Goal: Task Accomplishment & Management: Manage account settings

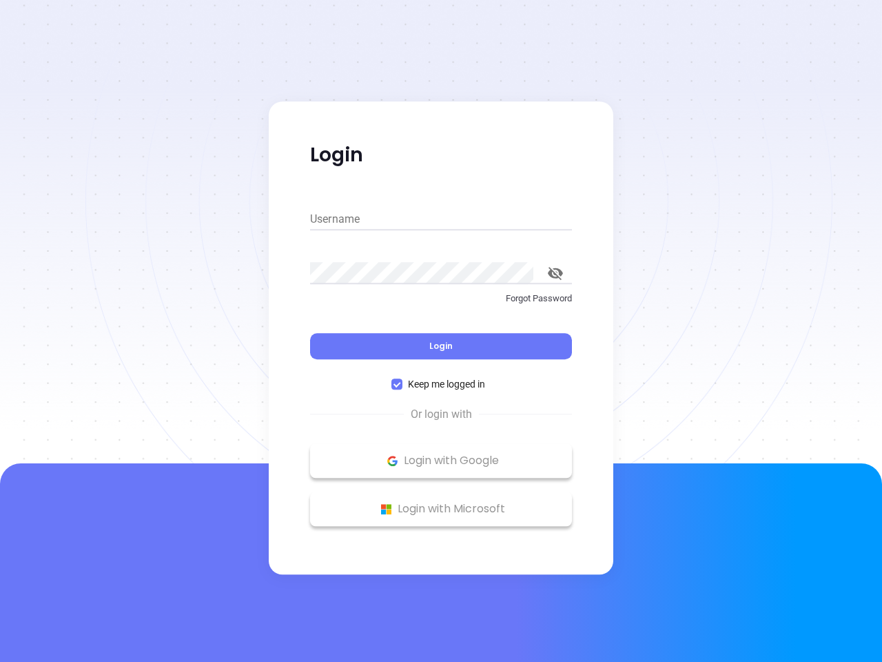
click at [441, 331] on div "Login" at bounding box center [441, 337] width 262 height 43
click at [441, 219] on input "Username" at bounding box center [441, 219] width 262 height 22
click at [555, 273] on icon "toggle password visibility" at bounding box center [555, 273] width 15 height 13
click at [441, 346] on span "Login" at bounding box center [440, 346] width 23 height 12
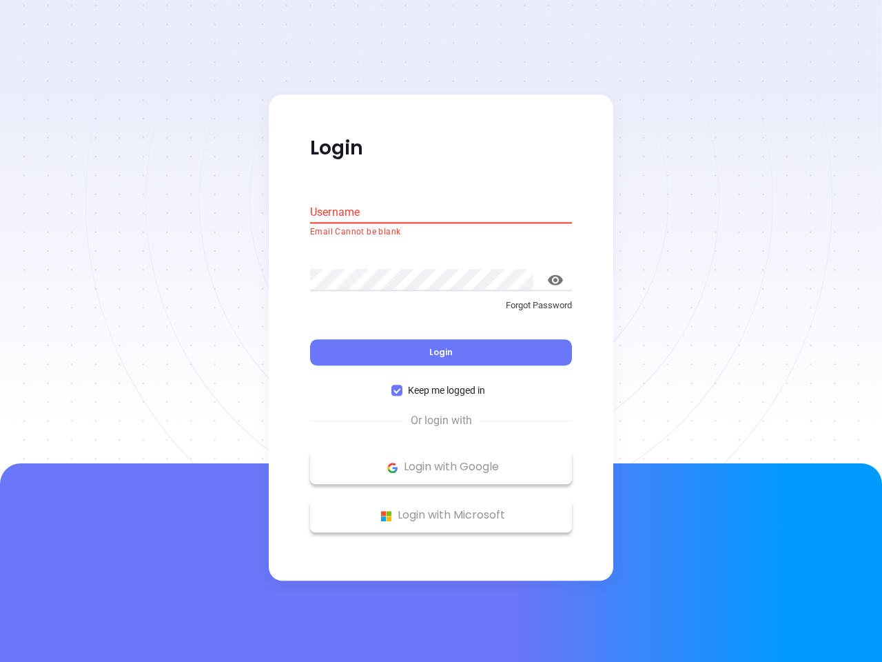
click at [441, 384] on span "Keep me logged in" at bounding box center [446, 390] width 88 height 15
click at [402, 385] on input "Keep me logged in" at bounding box center [396, 390] width 11 height 11
checkbox input "false"
click at [441, 460] on p "Login with Google" at bounding box center [441, 467] width 248 height 21
click at [441, 509] on p "Login with Microsoft" at bounding box center [441, 515] width 248 height 21
